Goal: Information Seeking & Learning: Learn about a topic

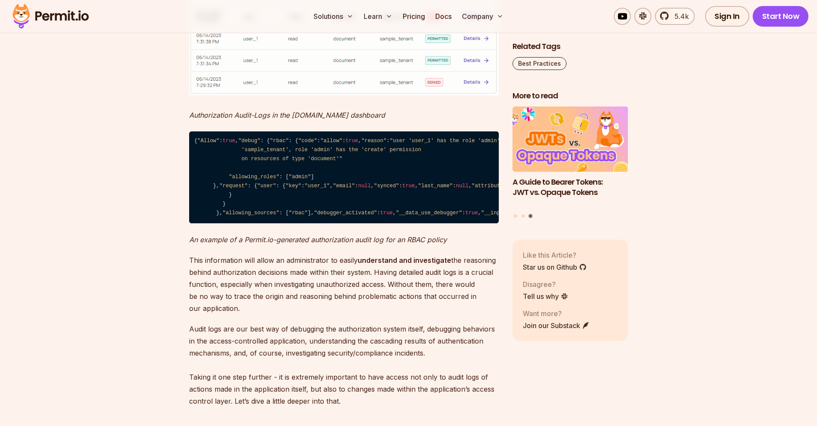
scroll to position [1029, 0]
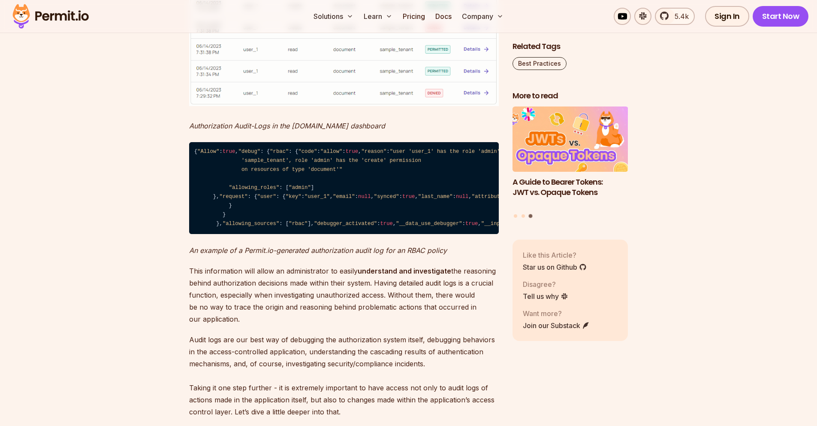
click at [284, 126] on em "Authorization Audit-Logs in the [DOMAIN_NAME] dashboard" at bounding box center [287, 125] width 196 height 9
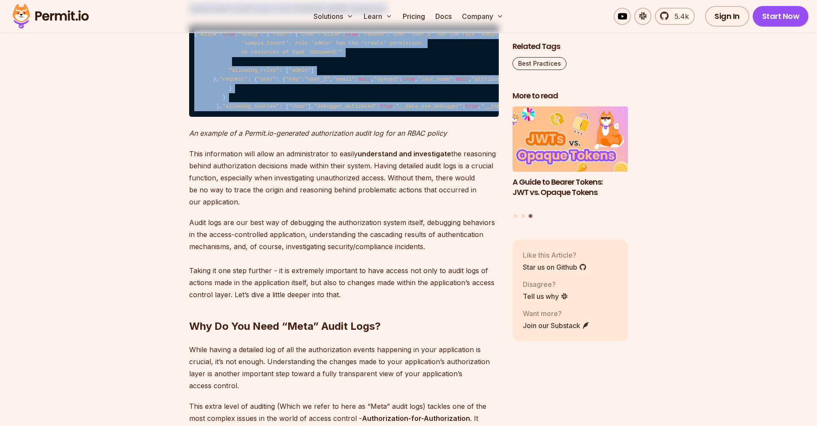
scroll to position [833, 0]
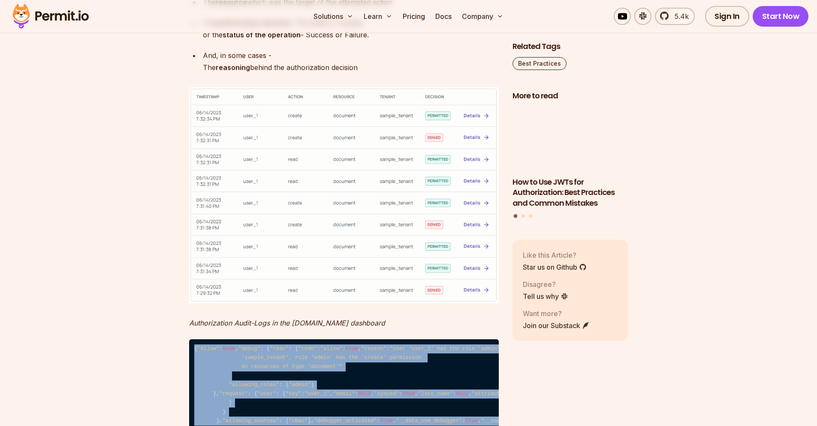
drag, startPoint x: 218, startPoint y: 315, endPoint x: 187, endPoint y: 346, distance: 44.0
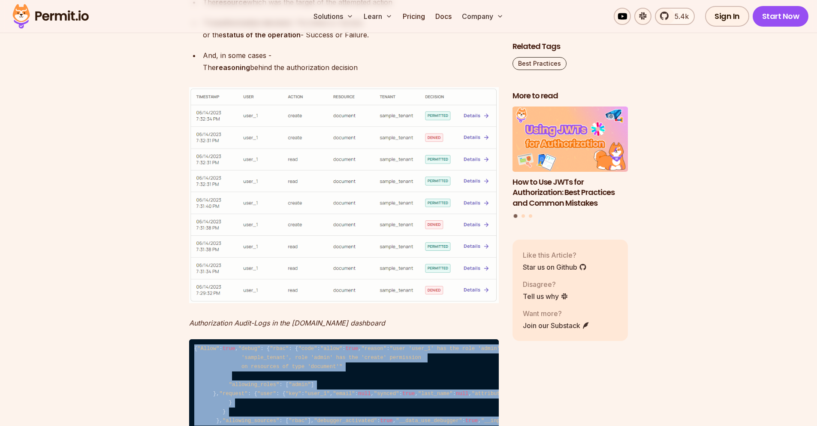
copy code "{ "Lorem" : ipsu , "dolor" : { "sita" : { "cons" : "adipi" : elit , "seddoe" : …"
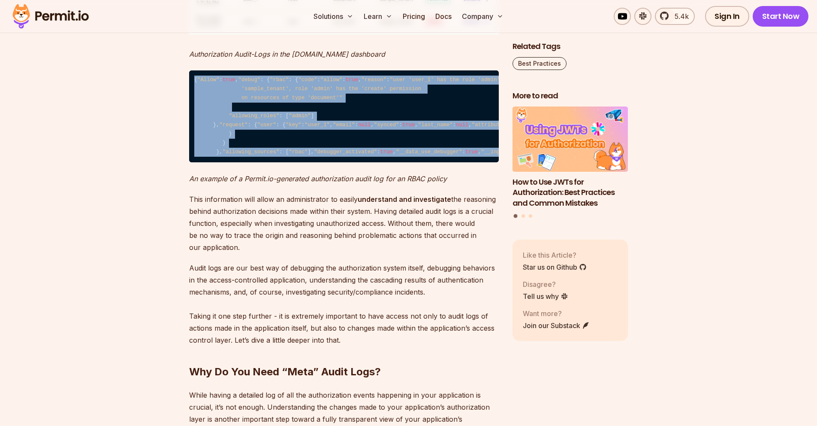
scroll to position [1107, 0]
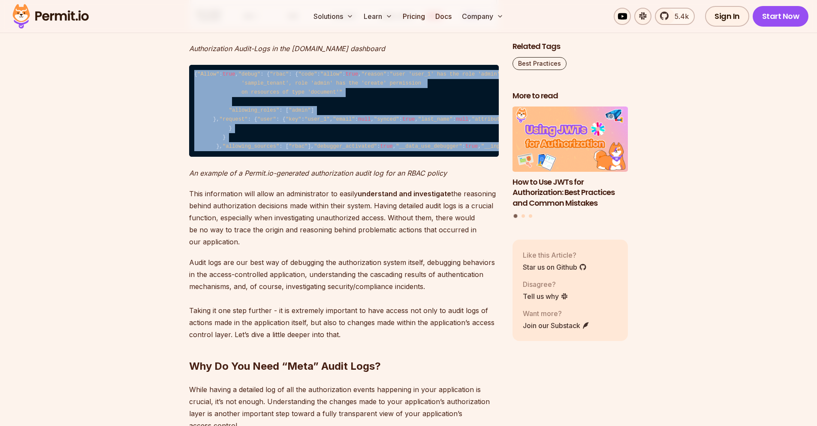
copy code "{ "Lorem" : ipsu , "dolor" : { "sita" : { "cons" : "adipi" : elit , "seddoe" : …"
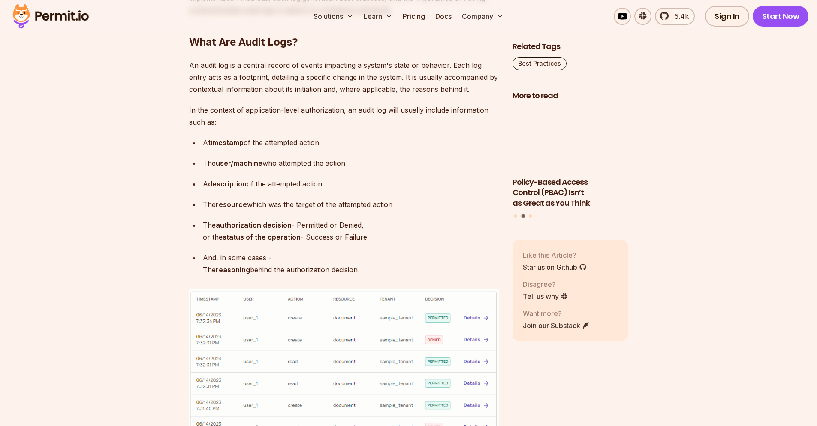
scroll to position [900, 0]
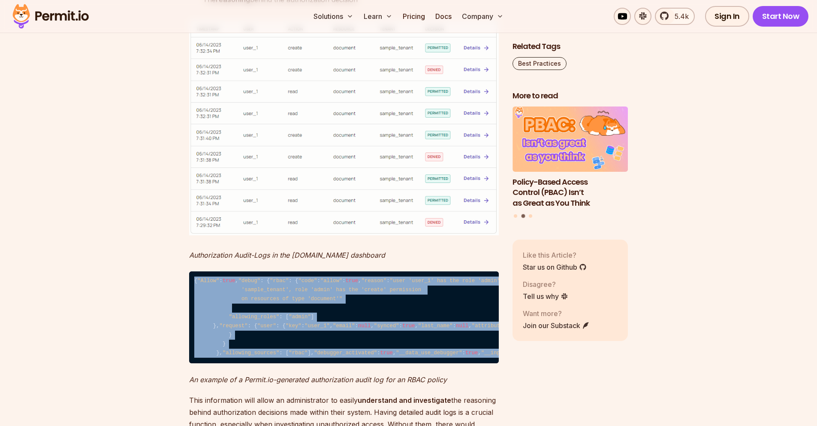
click at [298, 302] on span ""user 'user_1' has the role 'admin' in tenant, 'sample_tenant', role 'admin' ha…" at bounding box center [364, 290] width 341 height 24
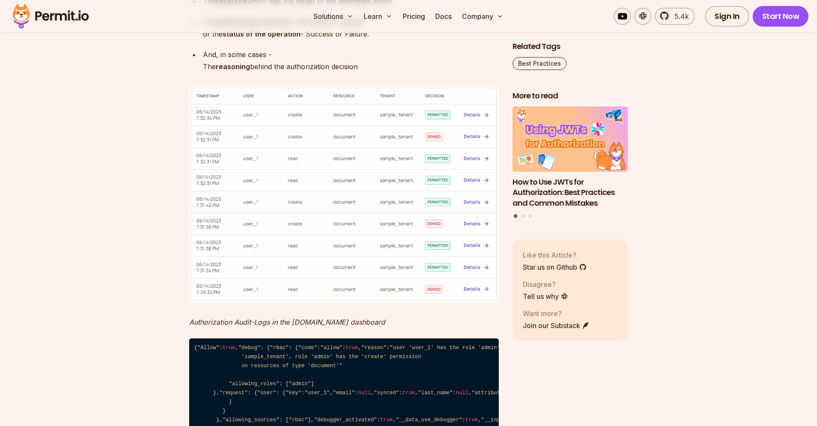
scroll to position [984, 0]
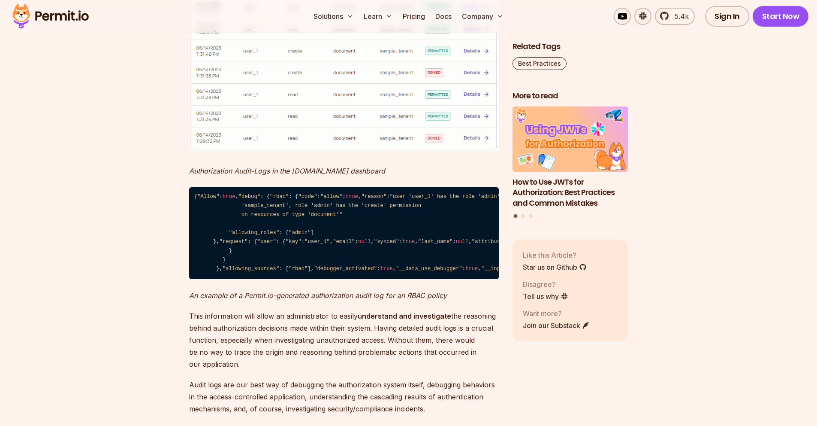
click at [246, 217] on span ""user 'user_1' has the role 'admin' in tenant, 'sample_tenant', role 'admin' ha…" at bounding box center [364, 205] width 341 height 24
click at [242, 216] on code "{ "Allow" : true , "debug" : { "rbac" : { "code" : "allow" : true , "reason" : …" at bounding box center [344, 233] width 310 height 92
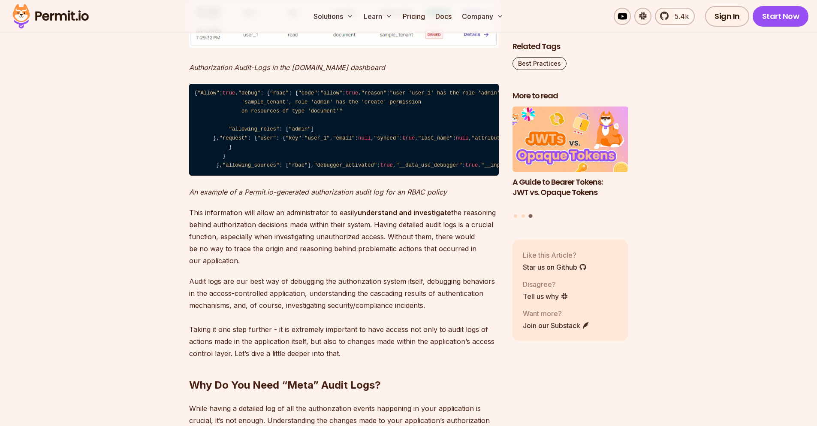
scroll to position [998, 0]
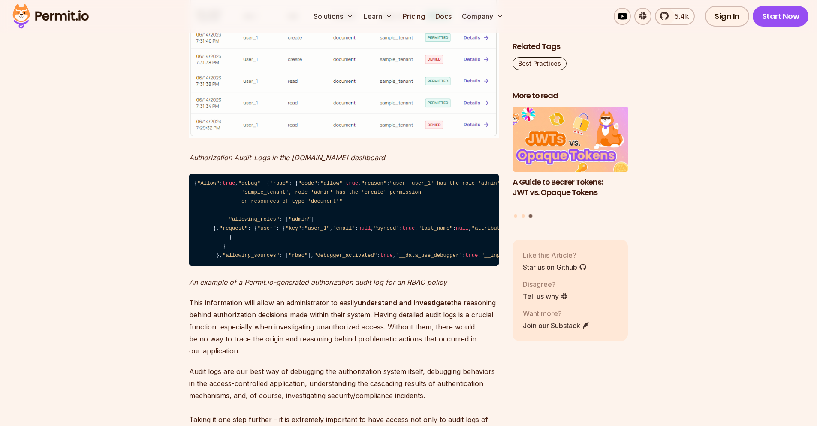
click at [308, 238] on code "{ "Allow" : true , "debug" : { "rbac" : { "code" : "allow" : true , "reason" : …" at bounding box center [344, 220] width 310 height 92
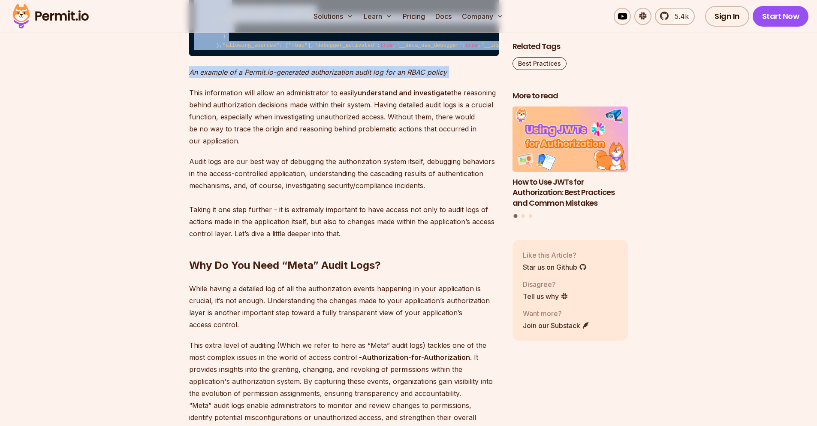
scroll to position [1358, 0]
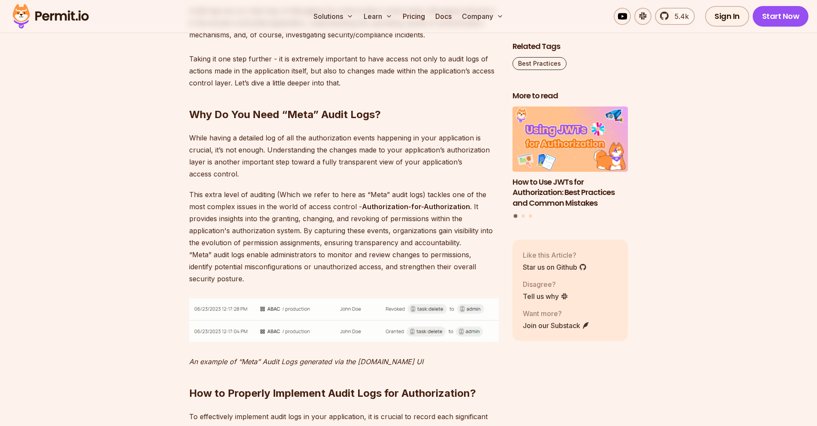
drag, startPoint x: 195, startPoint y: 180, endPoint x: 357, endPoint y: 294, distance: 198.6
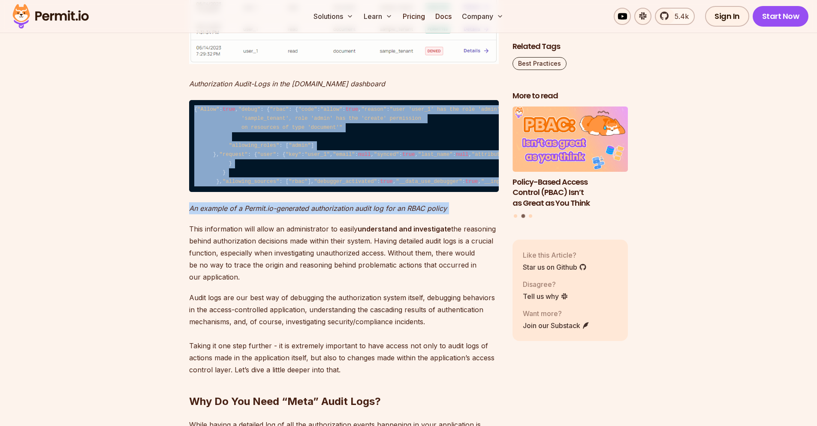
scroll to position [1077, 0]
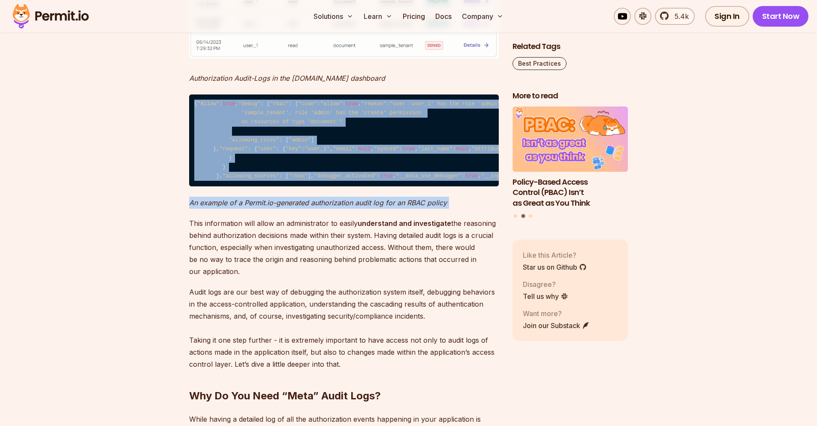
click at [249, 143] on span ""allowing_roles"" at bounding box center [254, 140] width 51 height 6
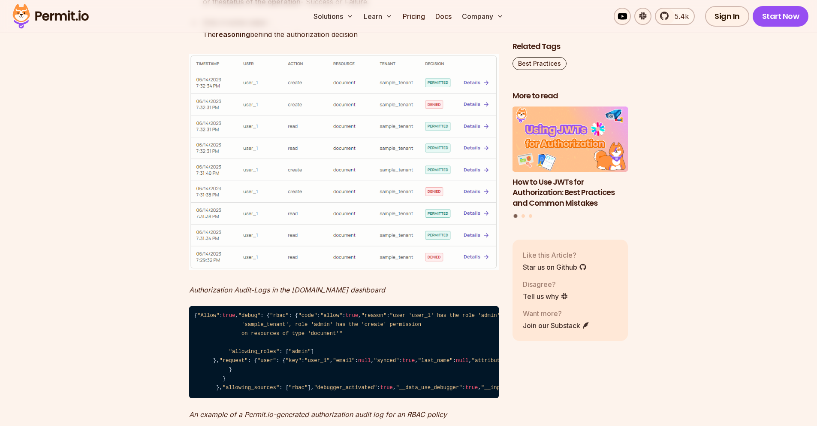
scroll to position [821, 0]
